Goal: Transaction & Acquisition: Obtain resource

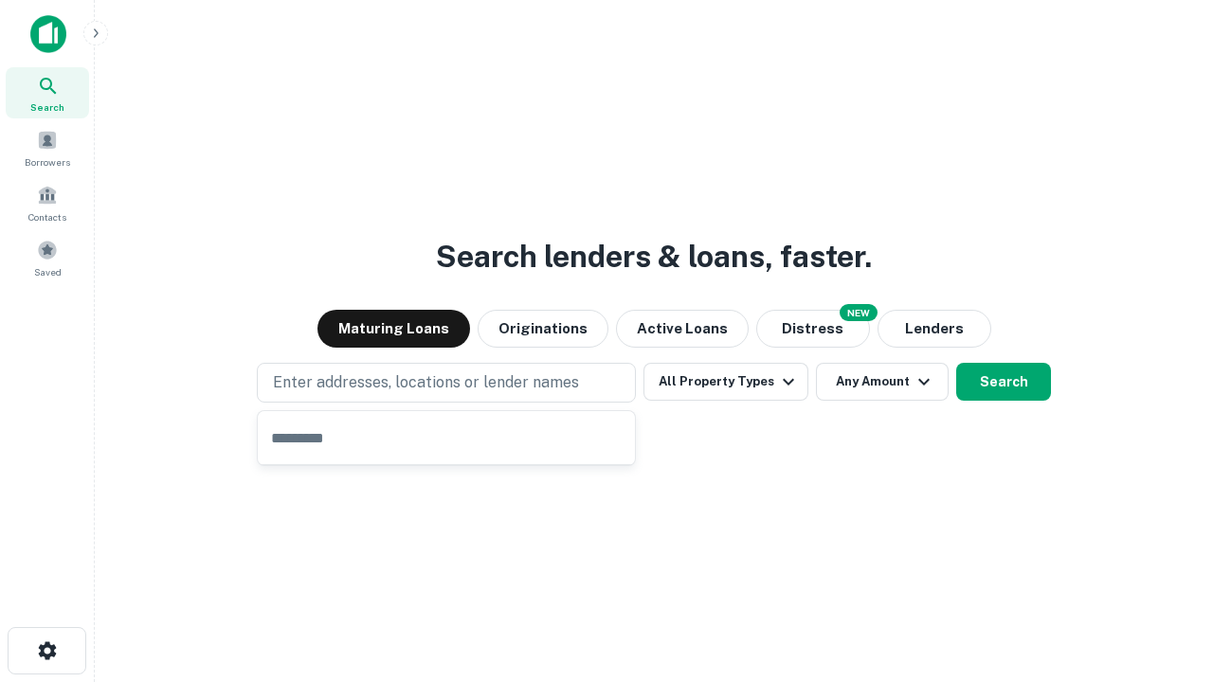
type input "**********"
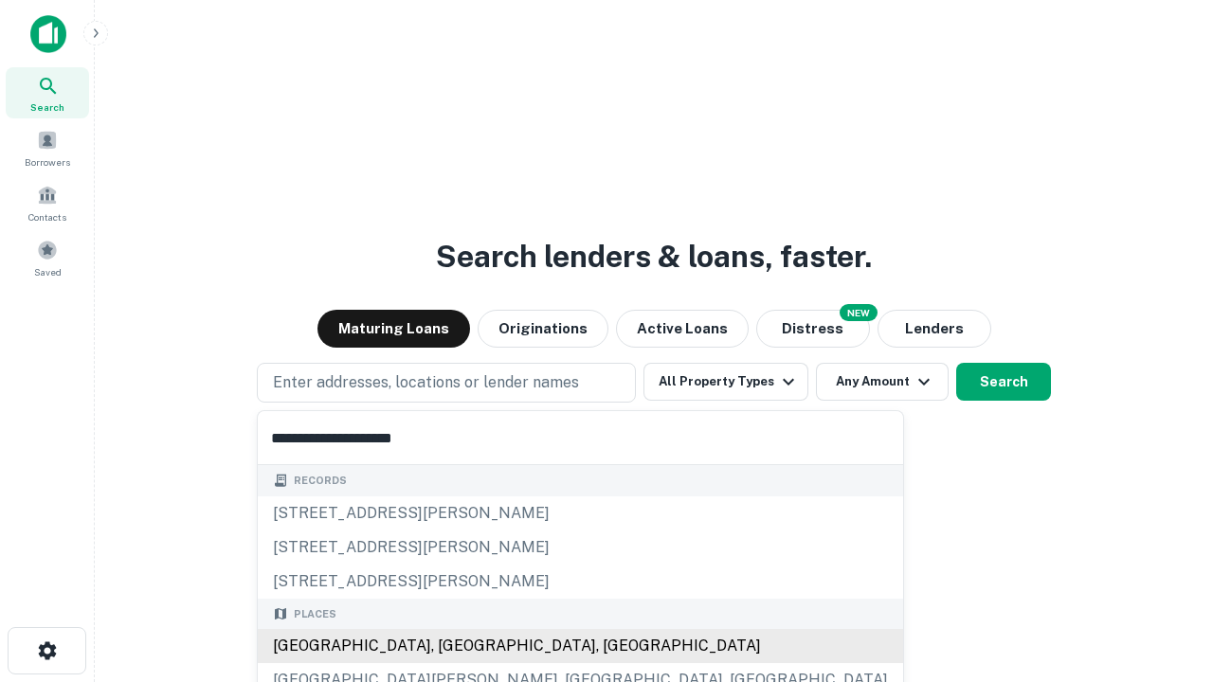
click at [453, 646] on div "[GEOGRAPHIC_DATA], [GEOGRAPHIC_DATA], [GEOGRAPHIC_DATA]" at bounding box center [580, 646] width 645 height 34
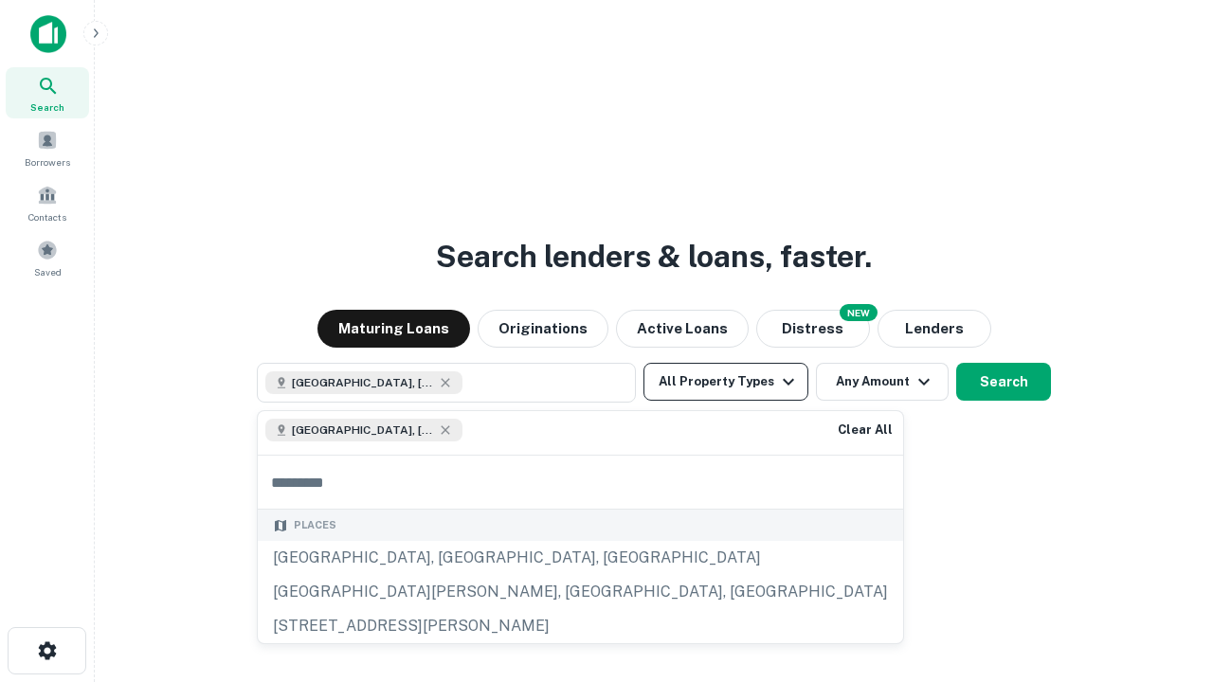
click at [726, 382] on button "All Property Types" at bounding box center [725, 382] width 165 height 38
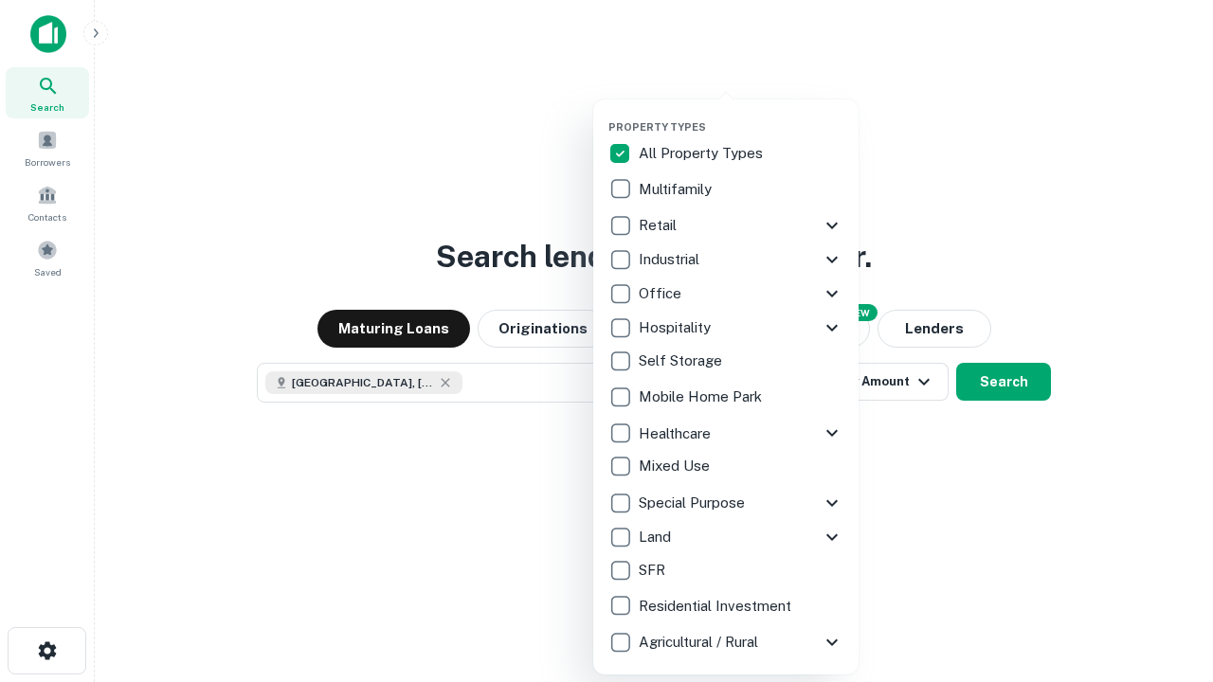
click at [741, 115] on button "button" at bounding box center [740, 115] width 265 height 1
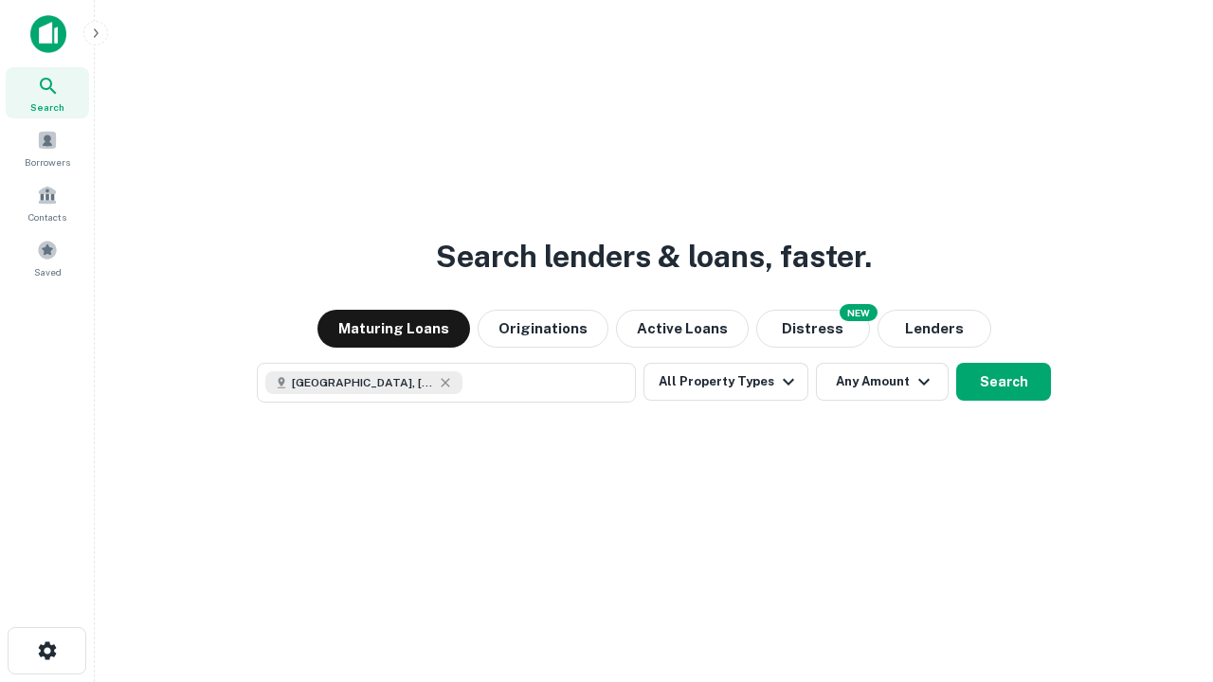
scroll to position [30, 0]
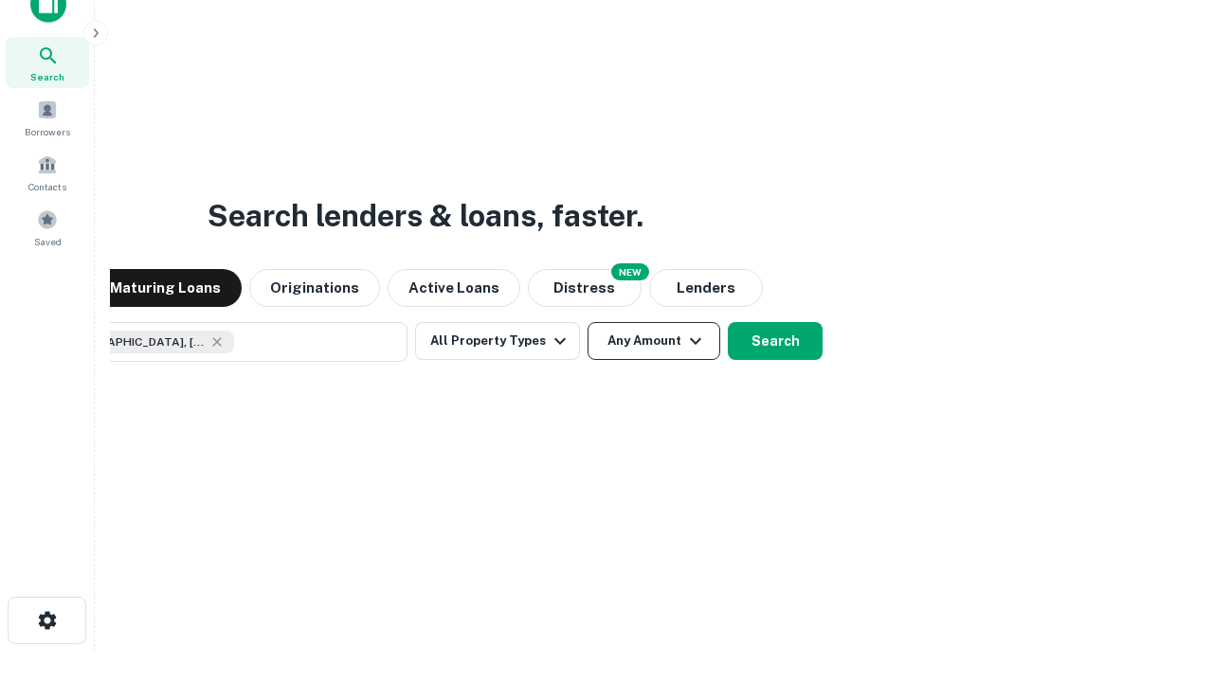
click at [587, 322] on button "Any Amount" at bounding box center [653, 341] width 133 height 38
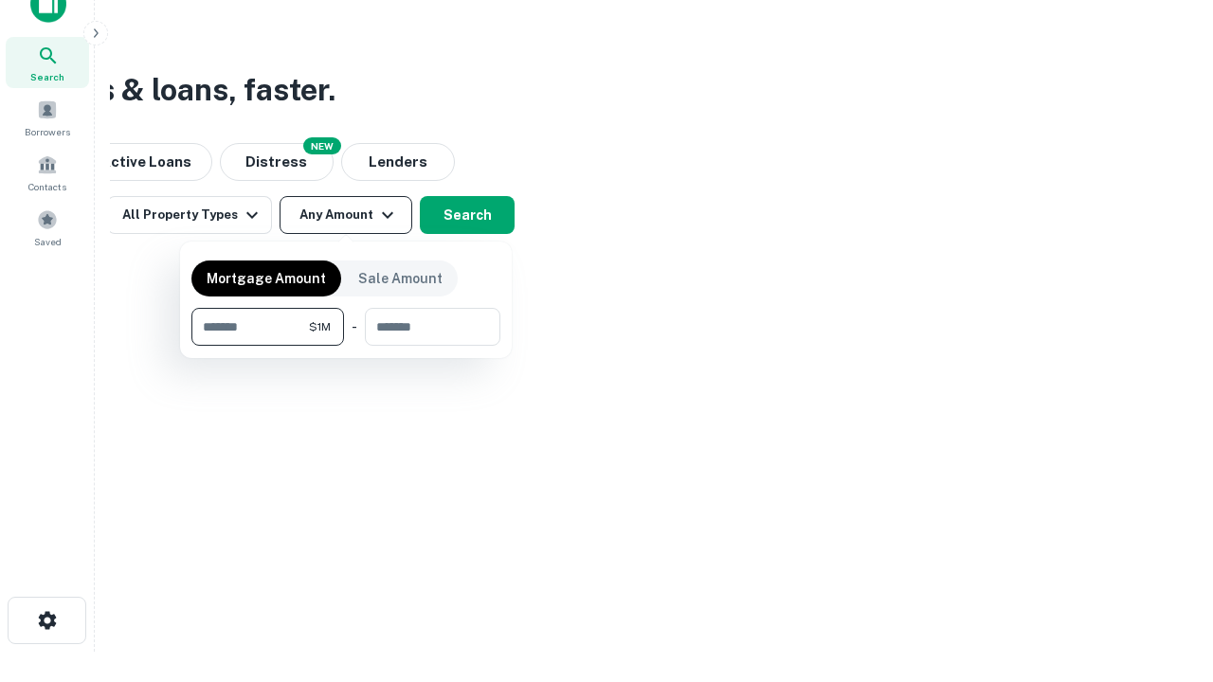
type input "*******"
click at [346, 346] on button "button" at bounding box center [345, 346] width 309 height 1
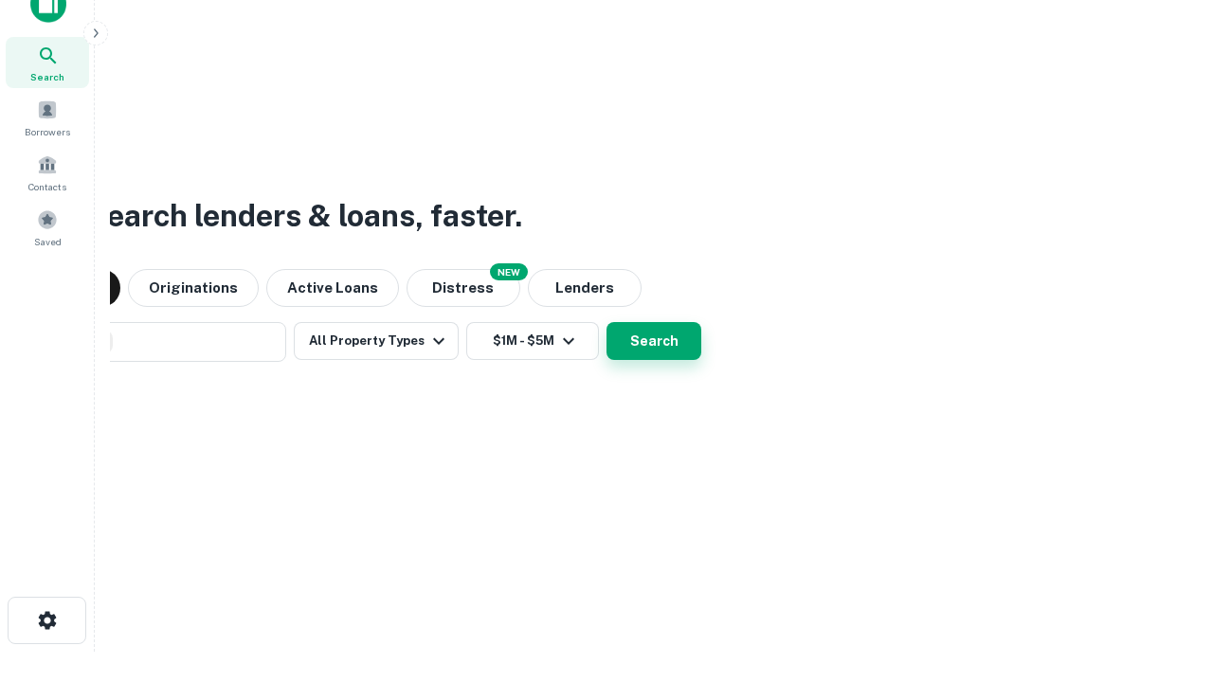
click at [606, 322] on button "Search" at bounding box center [653, 341] width 95 height 38
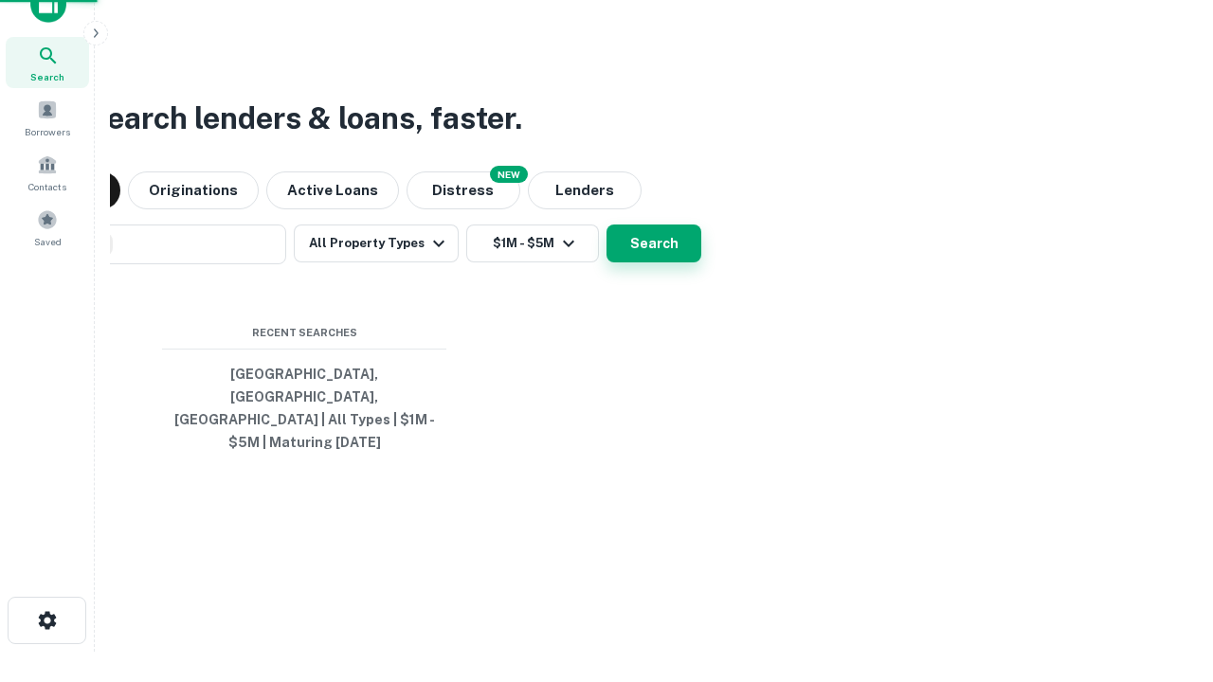
scroll to position [62, 536]
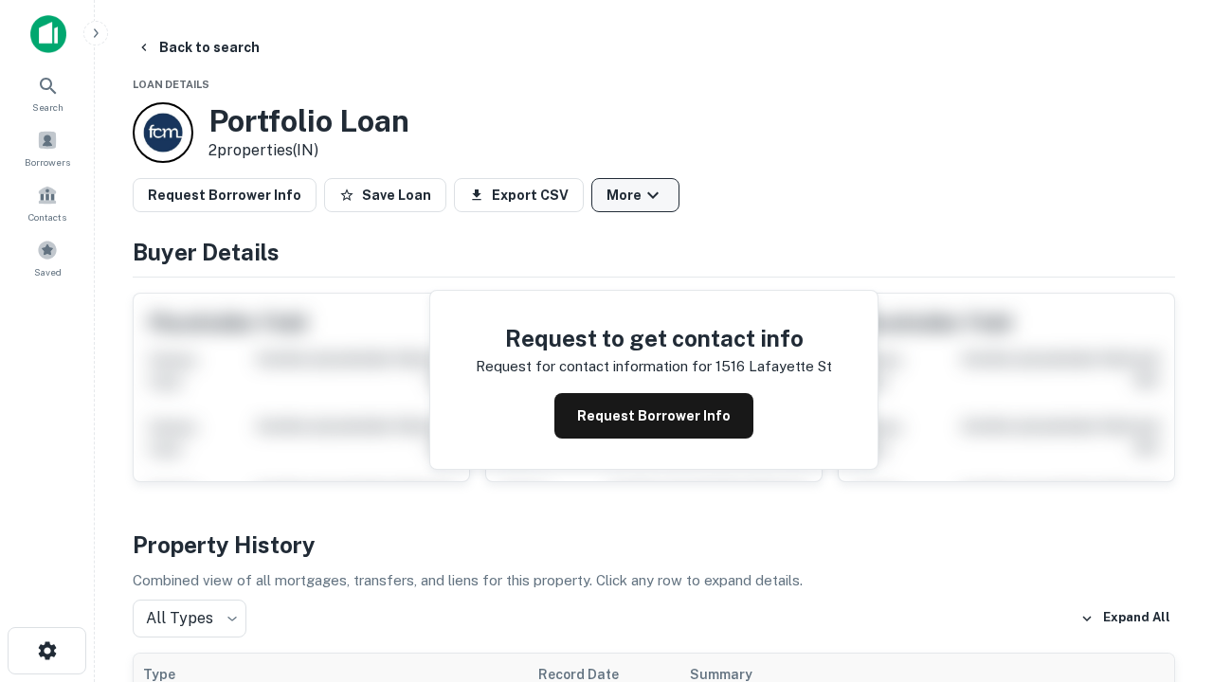
click at [635, 195] on button "More" at bounding box center [635, 195] width 88 height 34
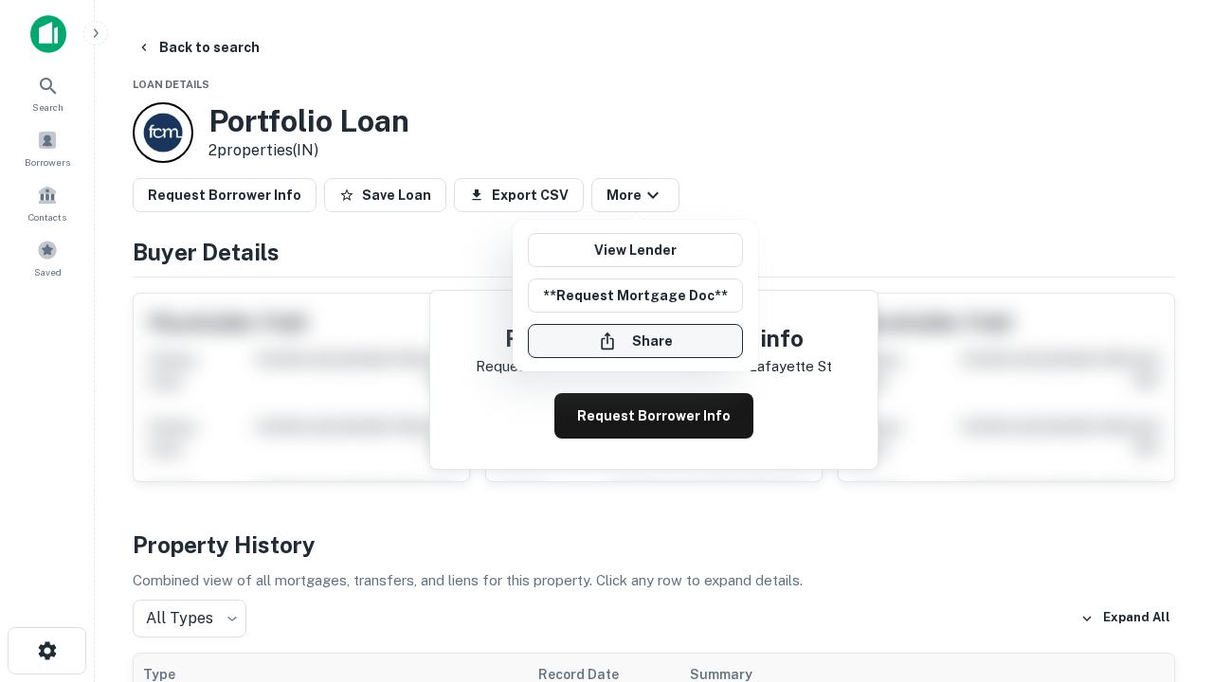
click at [635, 341] on button "Share" at bounding box center [635, 341] width 215 height 34
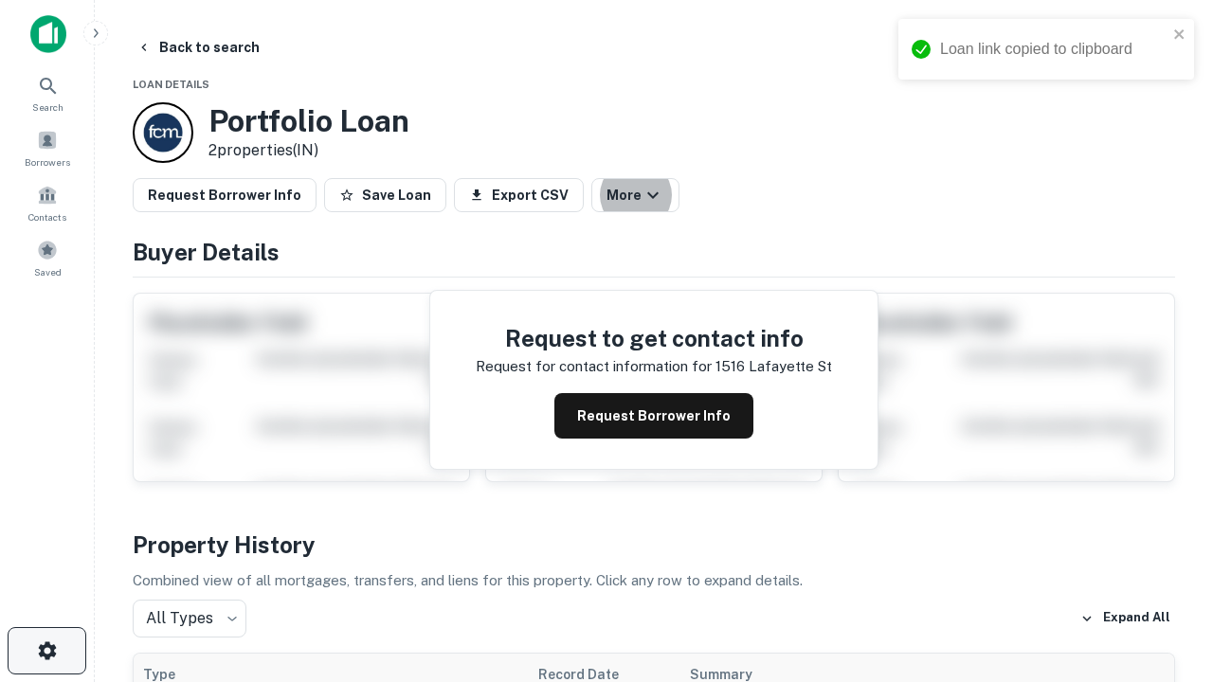
click at [46, 651] on icon "button" at bounding box center [47, 650] width 23 height 23
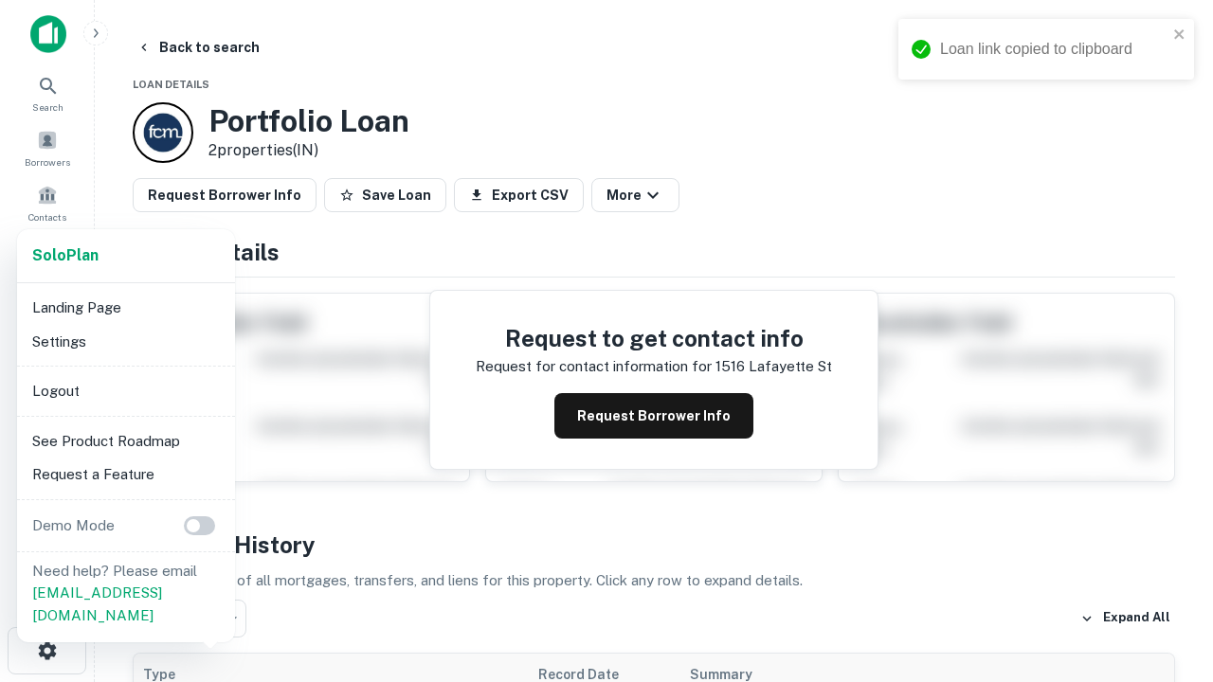
click at [125, 390] on li "Logout" at bounding box center [126, 391] width 203 height 34
